Goal: Find specific page/section: Find specific page/section

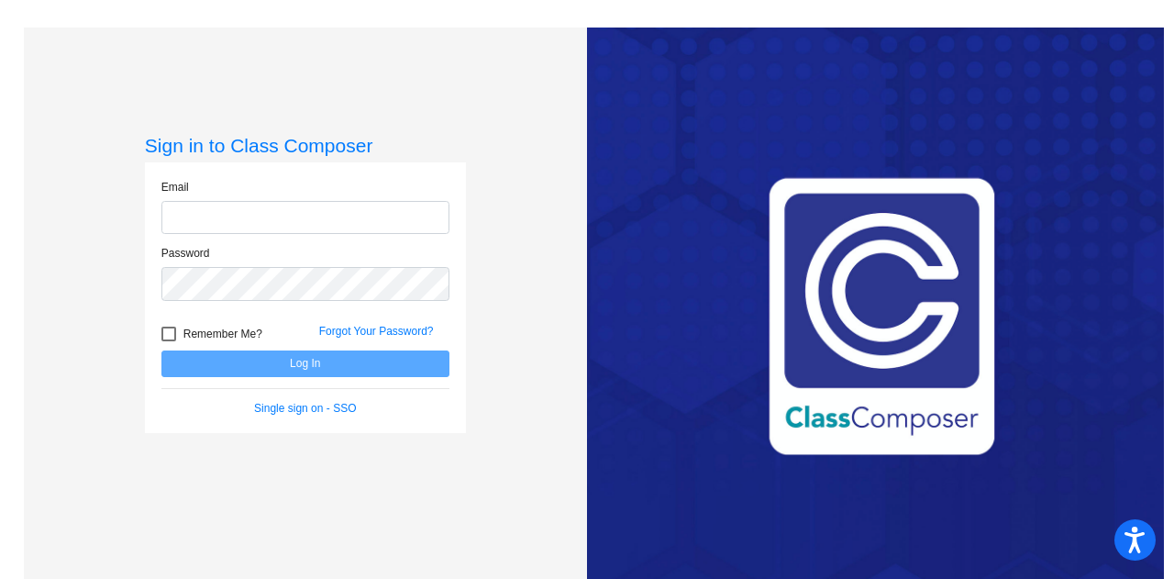
type input "[EMAIL_ADDRESS][DOMAIN_NAME]"
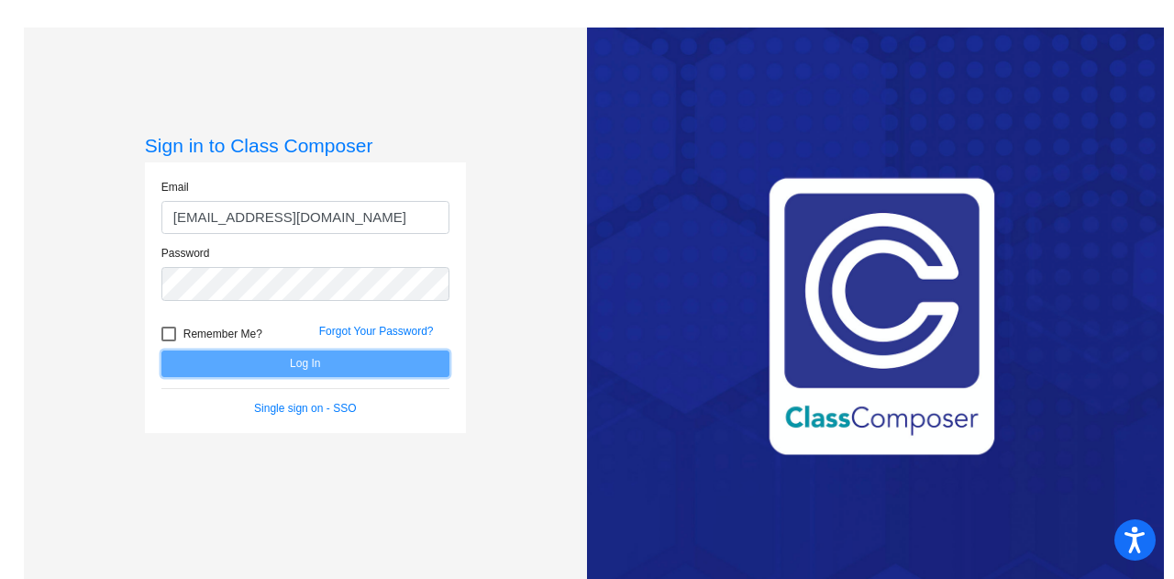
click at [290, 369] on button "Log In" at bounding box center [305, 363] width 288 height 27
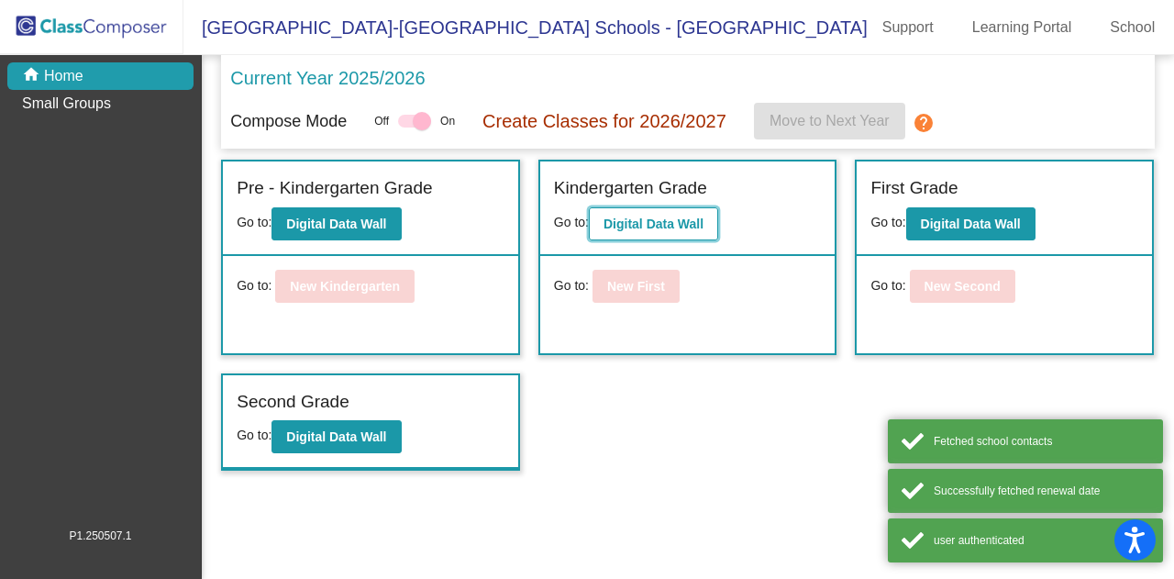
click at [624, 216] on button "Digital Data Wall" at bounding box center [653, 223] width 129 height 33
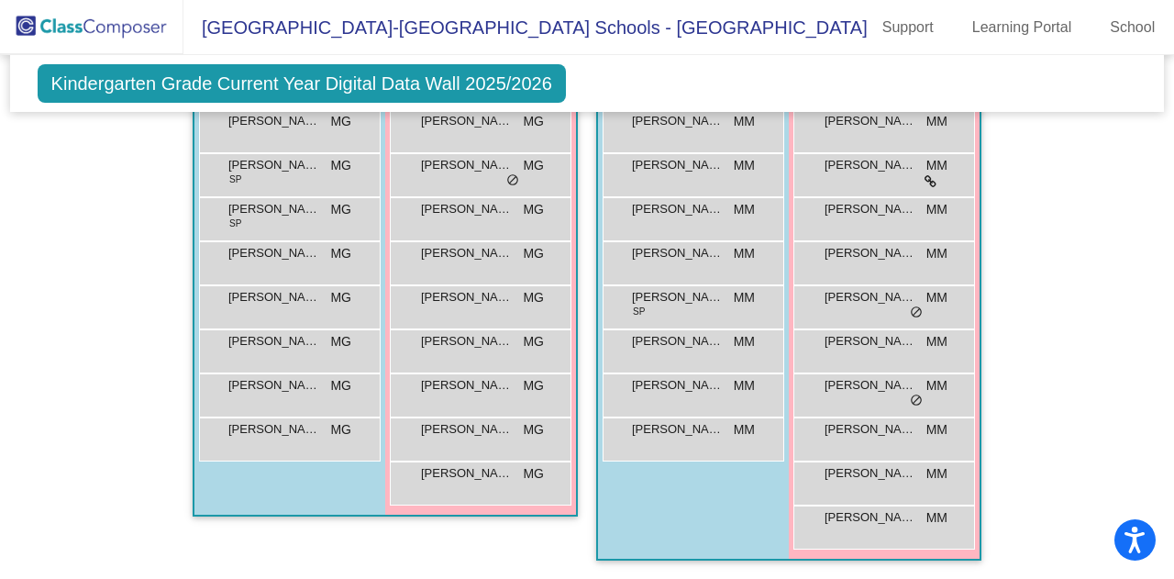
scroll to position [3162, 0]
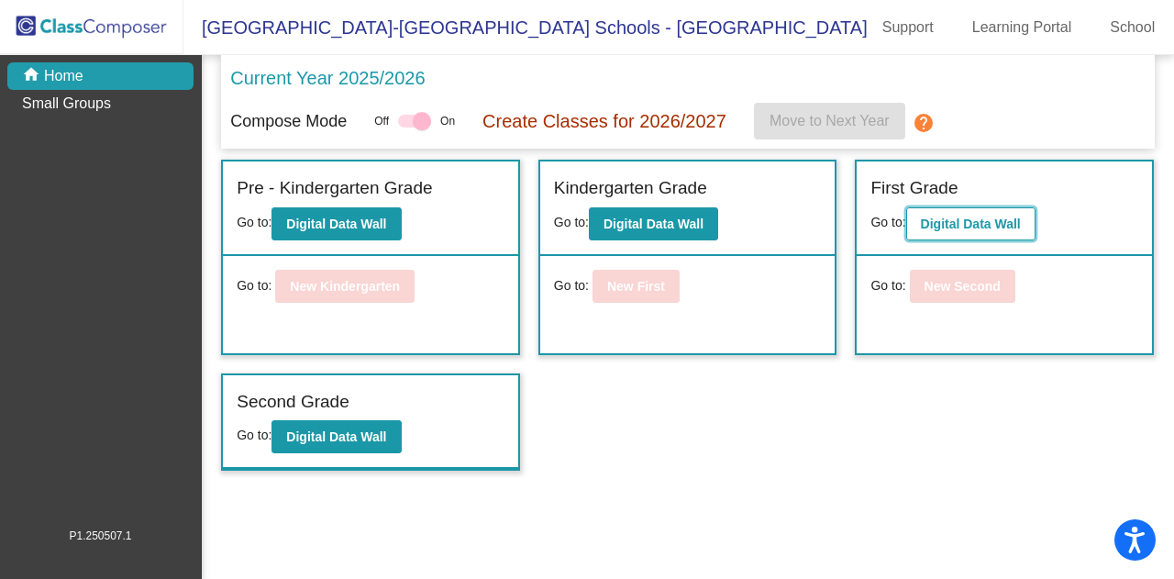
click at [931, 217] on b "Digital Data Wall" at bounding box center [971, 223] width 100 height 15
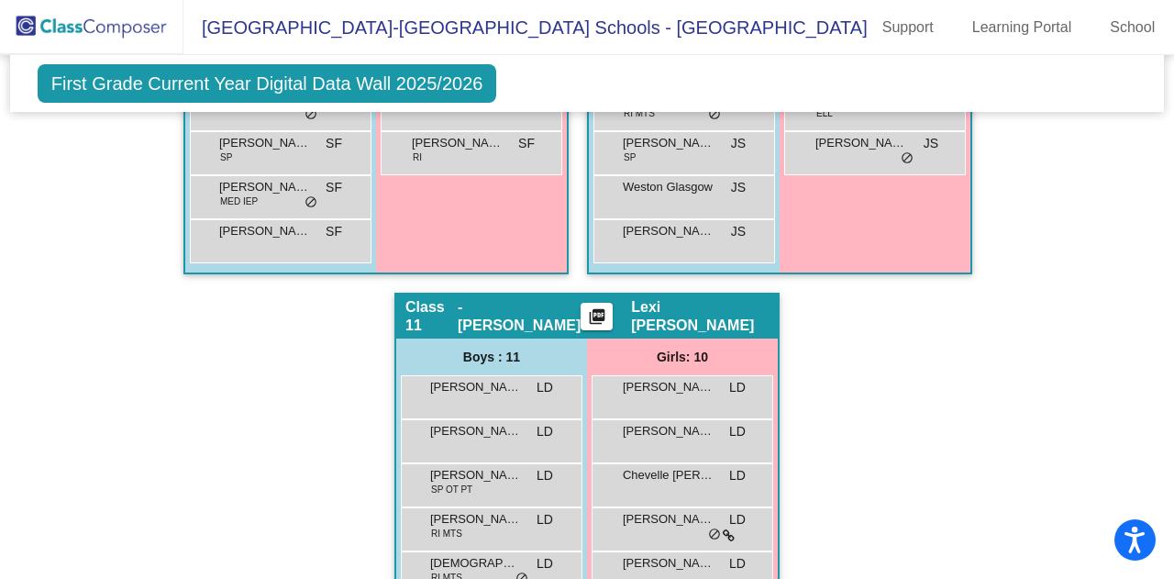
scroll to position [3852, 0]
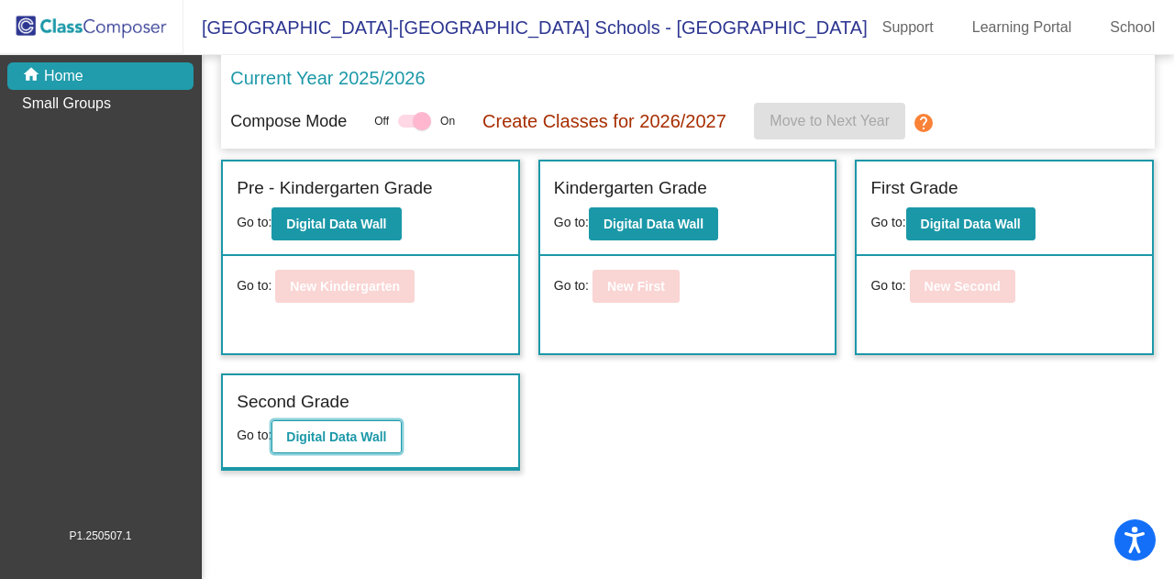
click at [357, 438] on b "Digital Data Wall" at bounding box center [336, 436] width 100 height 15
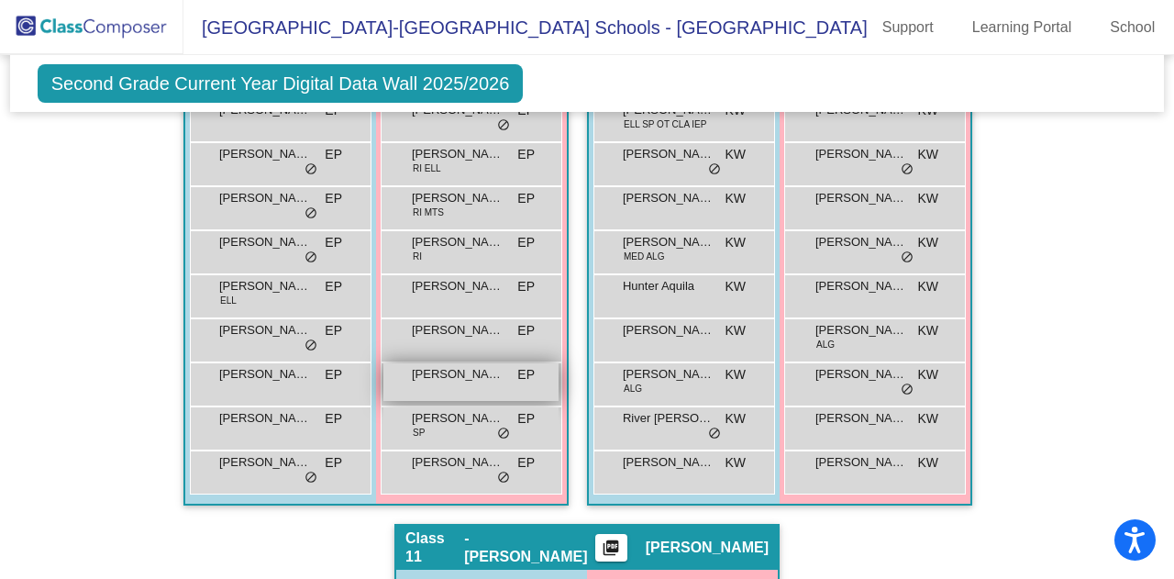
scroll to position [3760, 0]
